Goal: Complete application form

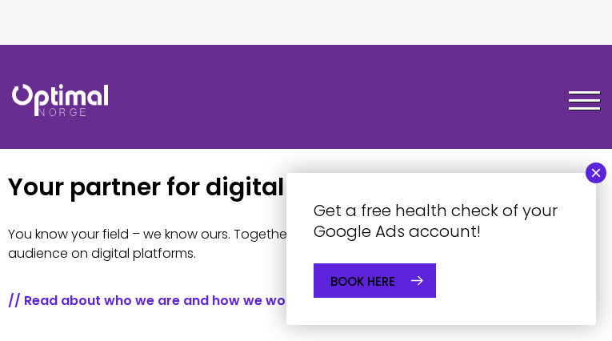
click at [363, 281] on font "BOOK HERE" at bounding box center [362, 281] width 65 height 17
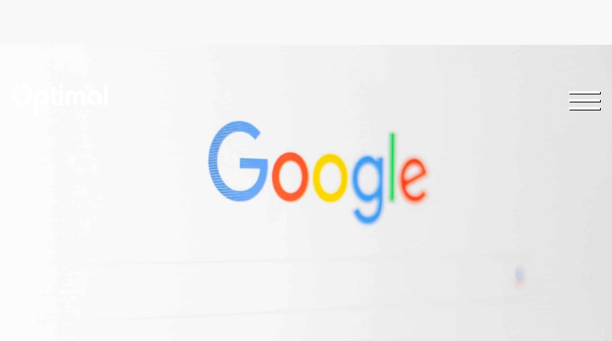
type input "Submit"
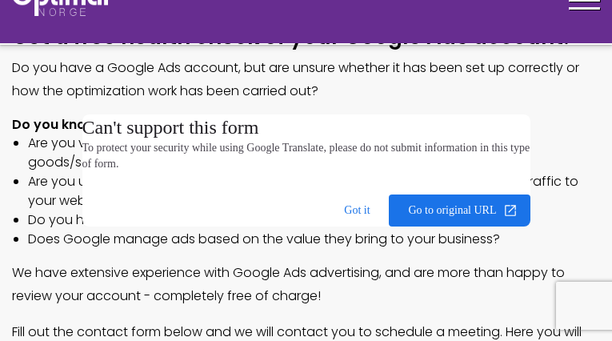
checkbox input "true"
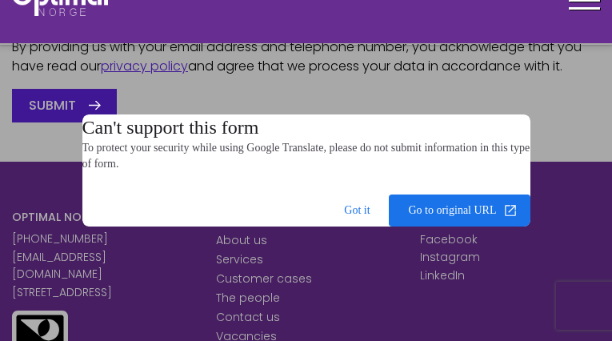
scroll to position [1729, 0]
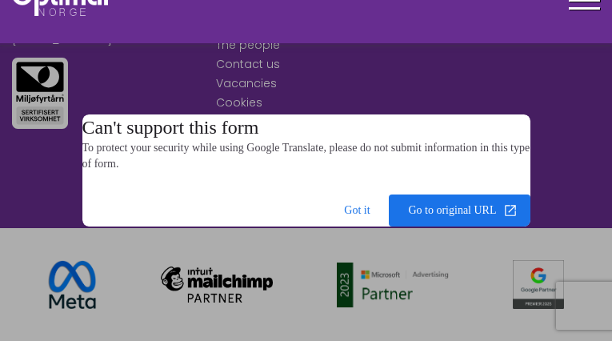
click at [305, 170] on form "To protect your security while using Google Translate, please do not submit inf…" at bounding box center [306, 156] width 448 height 32
click at [305, 166] on form "To protect your security while using Google Translate, please do not submit inf…" at bounding box center [306, 156] width 448 height 32
click at [305, 170] on form "To protect your security while using Google Translate, please do not submit inf…" at bounding box center [306, 156] width 448 height 32
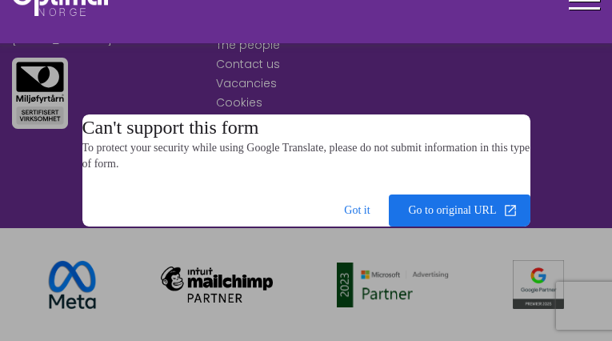
click at [305, 170] on form "To protect your security while using Google Translate, please do not submit inf…" at bounding box center [306, 156] width 448 height 32
click at [305, 166] on form "To protect your security while using Google Translate, please do not submit inf…" at bounding box center [306, 156] width 448 height 32
click at [305, 170] on form "To protect your security while using Google Translate, please do not submit inf…" at bounding box center [306, 156] width 448 height 32
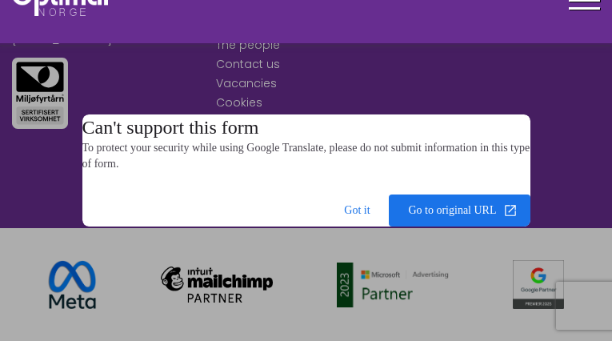
click at [305, 166] on form "To protect your security while using Google Translate, please do not submit inf…" at bounding box center [306, 156] width 448 height 32
